Goal: Navigation & Orientation: Find specific page/section

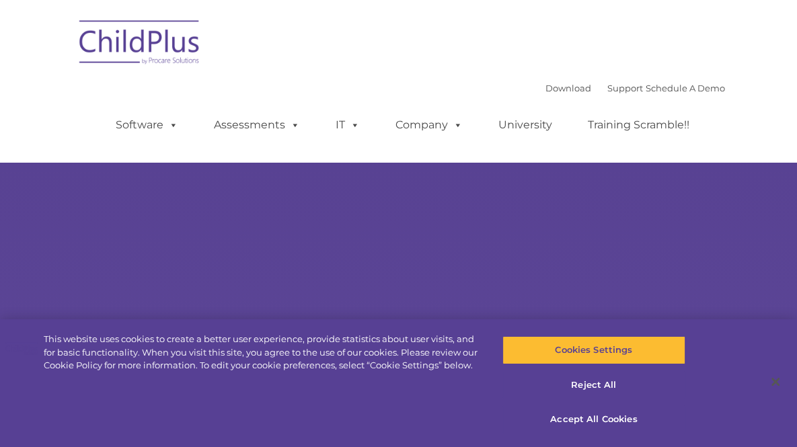
type input ""
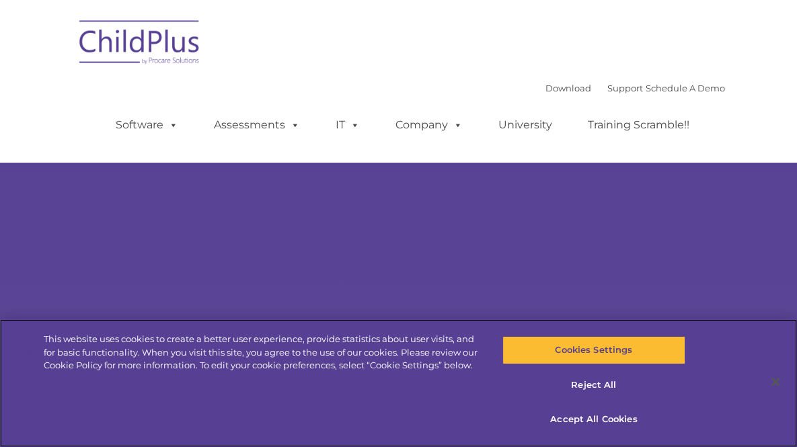
select select "MEDIUM"
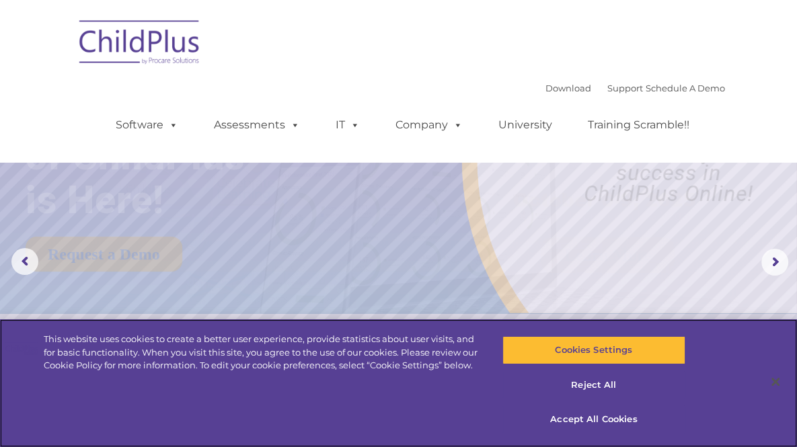
scroll to position [0, 37]
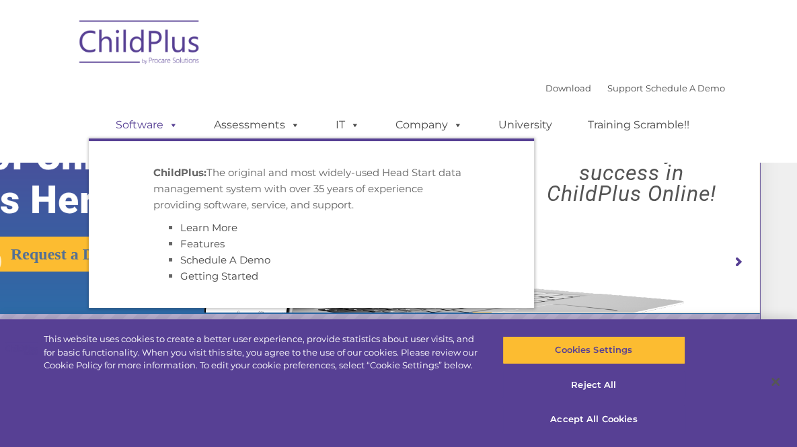
click at [192, 112] on link "Software" at bounding box center [146, 125] width 89 height 27
